Goal: Task Accomplishment & Management: Complete application form

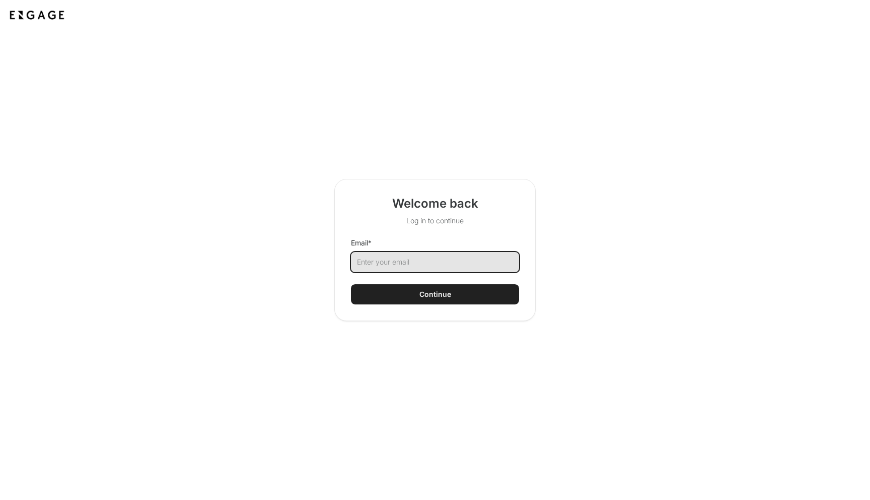
click at [474, 257] on input "Email *" at bounding box center [435, 262] width 168 height 20
type input "belsasar@cerby.com"
click at [493, 287] on button "Continue" at bounding box center [435, 294] width 168 height 20
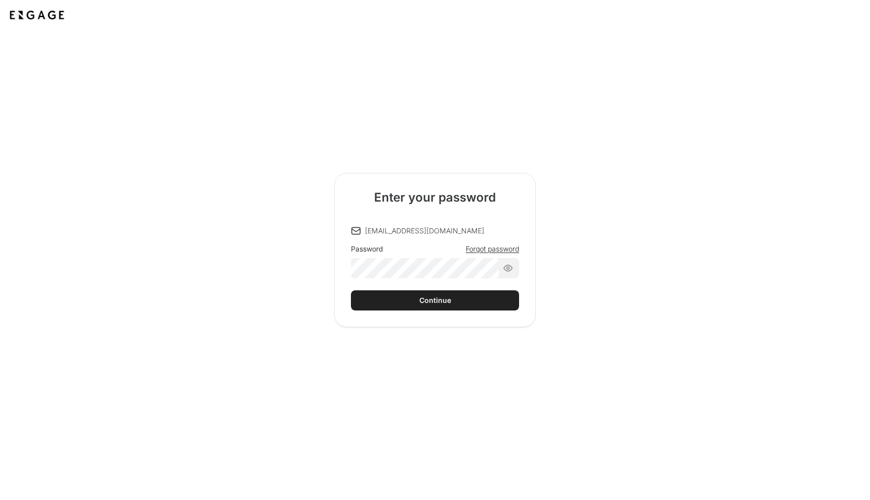
click at [487, 267] on div at bounding box center [488, 268] width 8 height 8
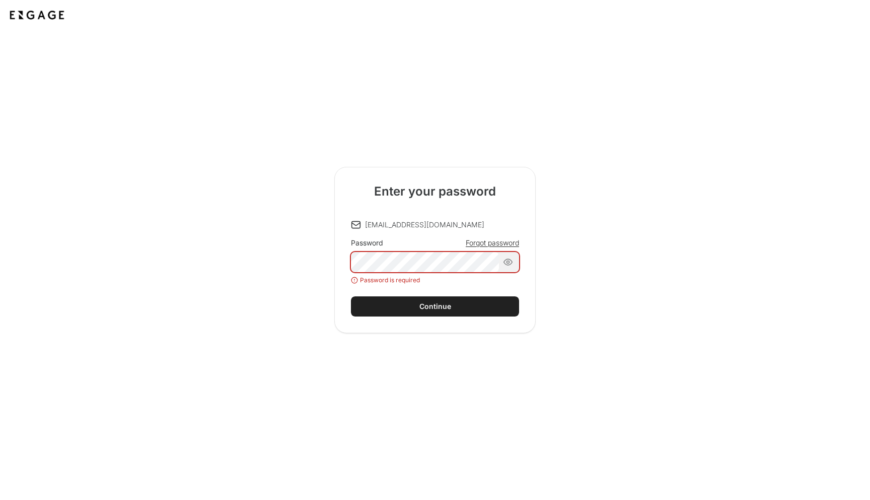
click at [489, 264] on div at bounding box center [488, 262] width 8 height 8
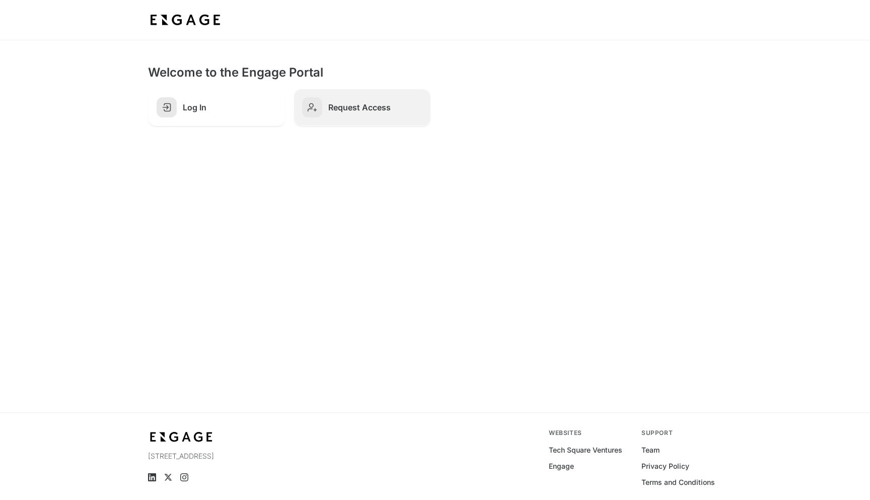
click at [340, 107] on h2 "Request Access" at bounding box center [375, 107] width 94 height 10
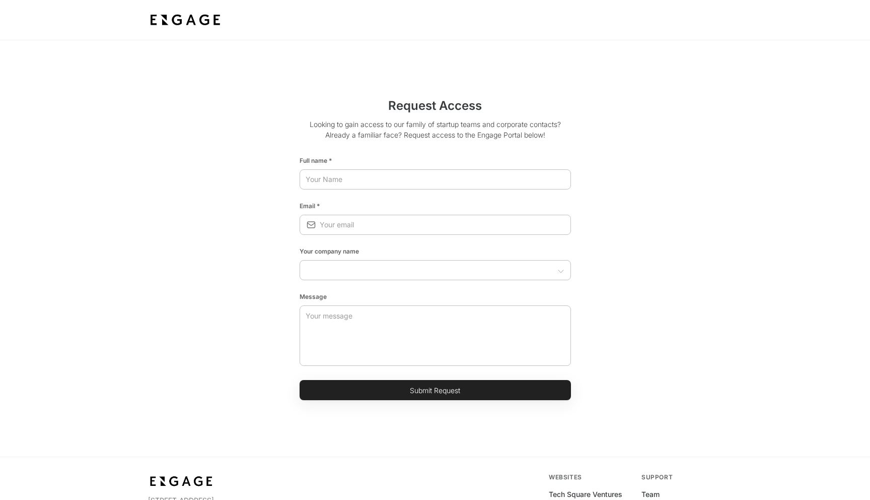
click at [352, 177] on html "Request Access Looking to gain access to our family of startup teams and corpor…" at bounding box center [435, 292] width 870 height 584
click at [352, 177] on input "text" at bounding box center [435, 179] width 271 height 18
type input "[PERSON_NAME]"
type input "[EMAIL_ADDRESS][DOMAIN_NAME]"
type input "Cerby, Inc."
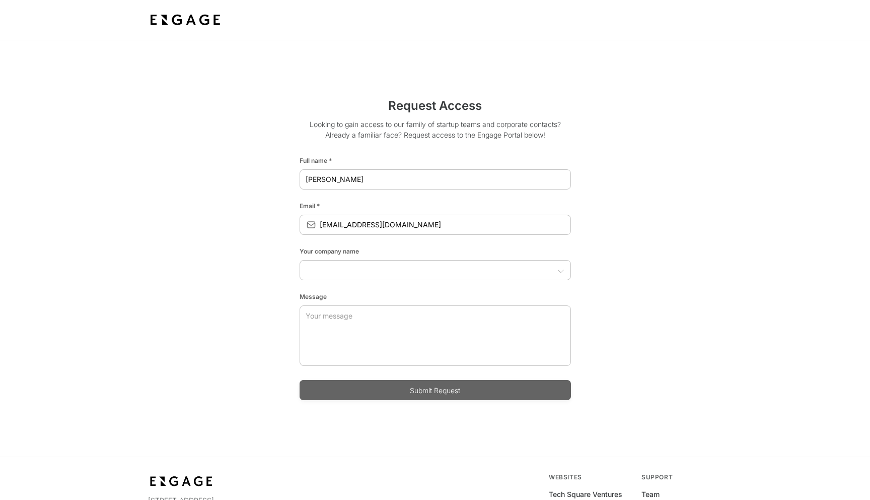
click at [435, 386] on button "Submit Request" at bounding box center [435, 390] width 271 height 20
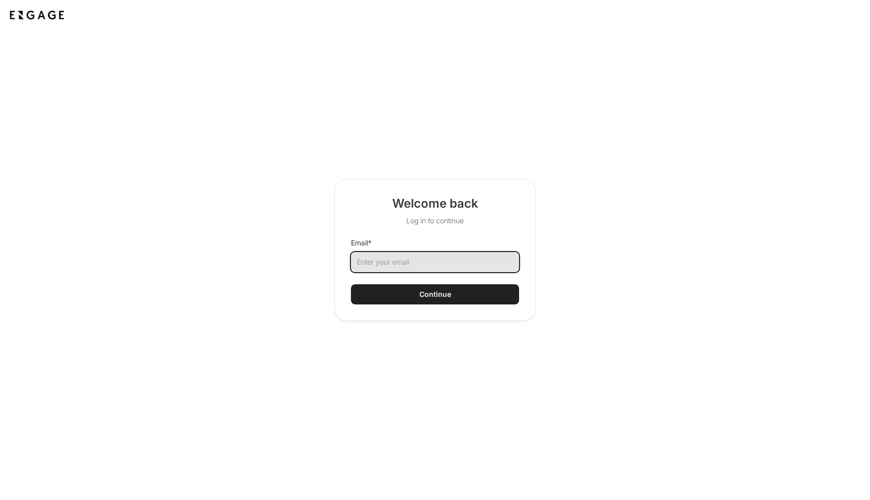
click at [461, 264] on input "Email *" at bounding box center [435, 262] width 168 height 20
